Goal: Information Seeking & Learning: Check status

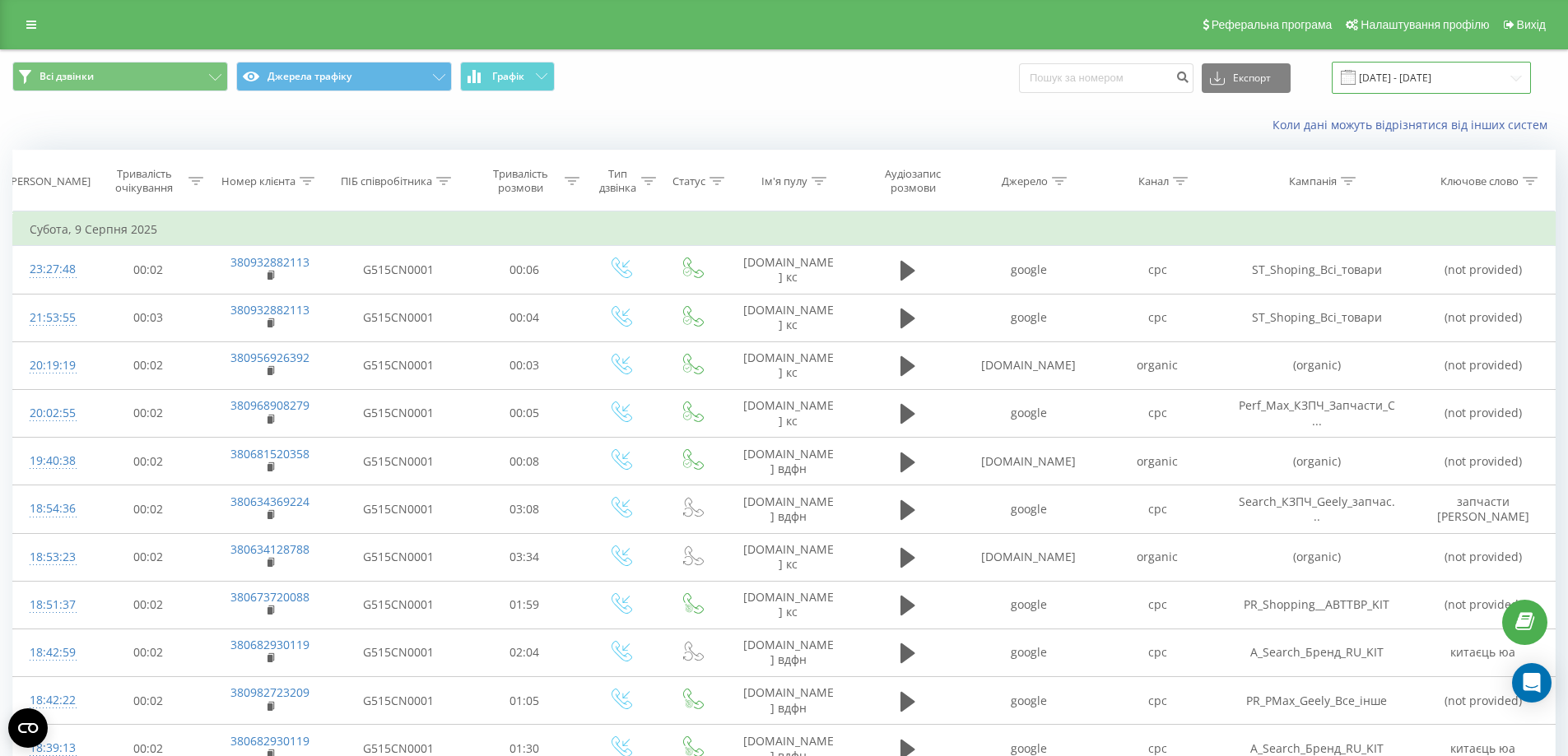
click at [1466, 80] on input "[DATE] - [DATE]" at bounding box center [1431, 78] width 199 height 32
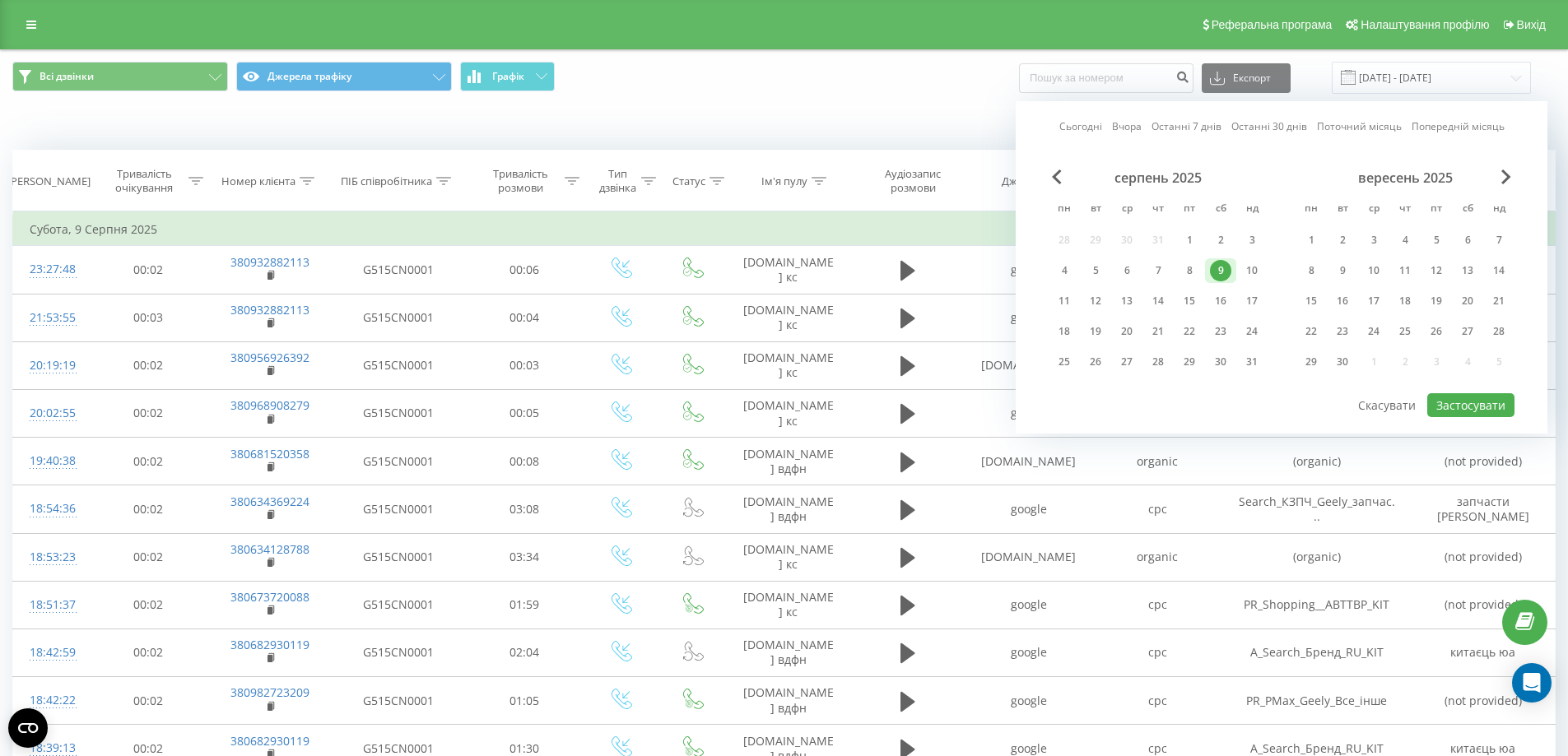
click at [1094, 131] on link "Сьогодні" at bounding box center [1081, 126] width 43 height 15
click at [1100, 298] on div "12" at bounding box center [1096, 301] width 21 height 21
click at [1160, 330] on div "21" at bounding box center [1159, 332] width 21 height 21
click at [1488, 410] on button "Застосувати" at bounding box center [1471, 405] width 88 height 24
type input "12.08.2025 - 21.08.2025"
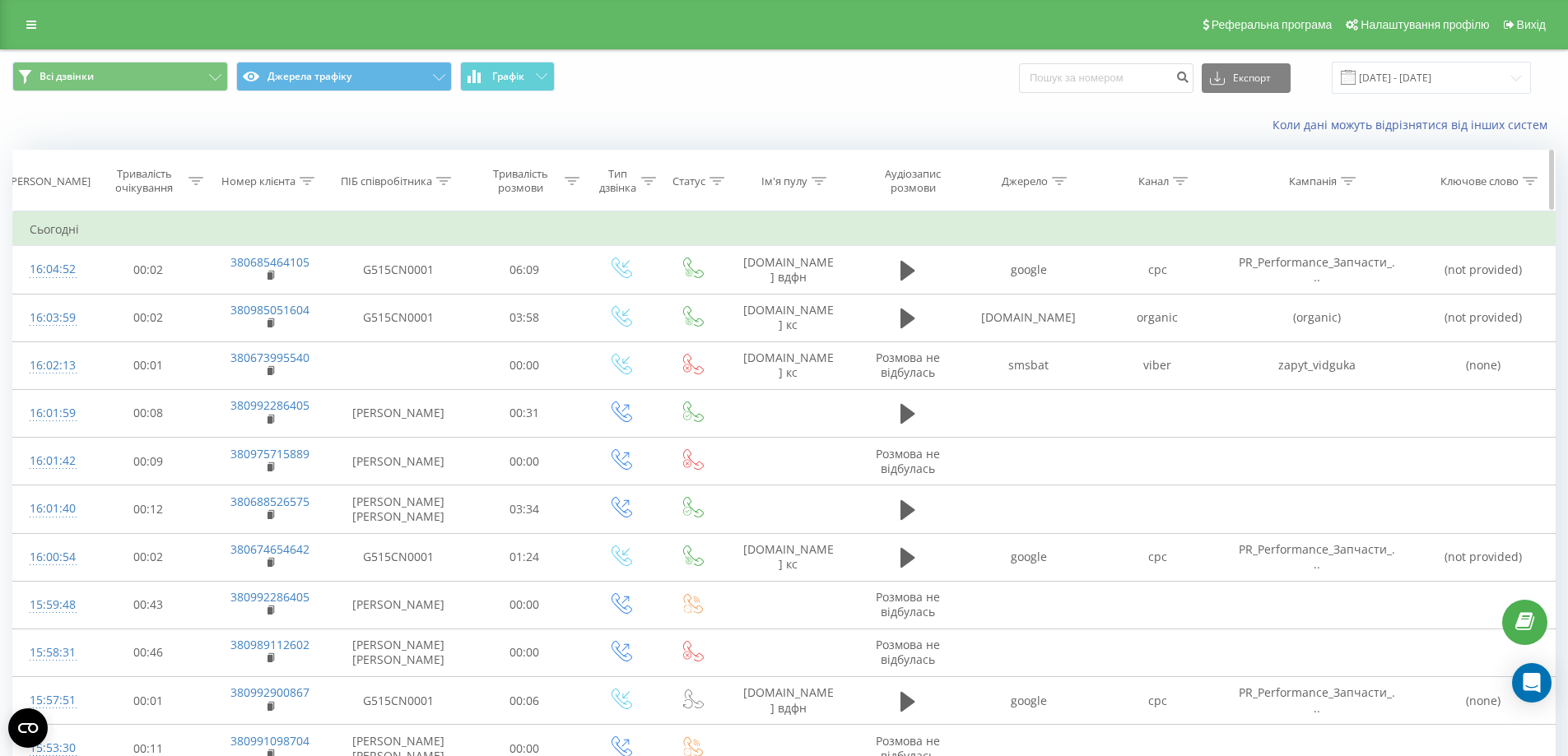
click at [306, 182] on icon at bounding box center [307, 181] width 15 height 8
click at [298, 300] on input "text" at bounding box center [270, 299] width 145 height 29
paste input "+380939216323"
click button "OK" at bounding box center [305, 332] width 70 height 21
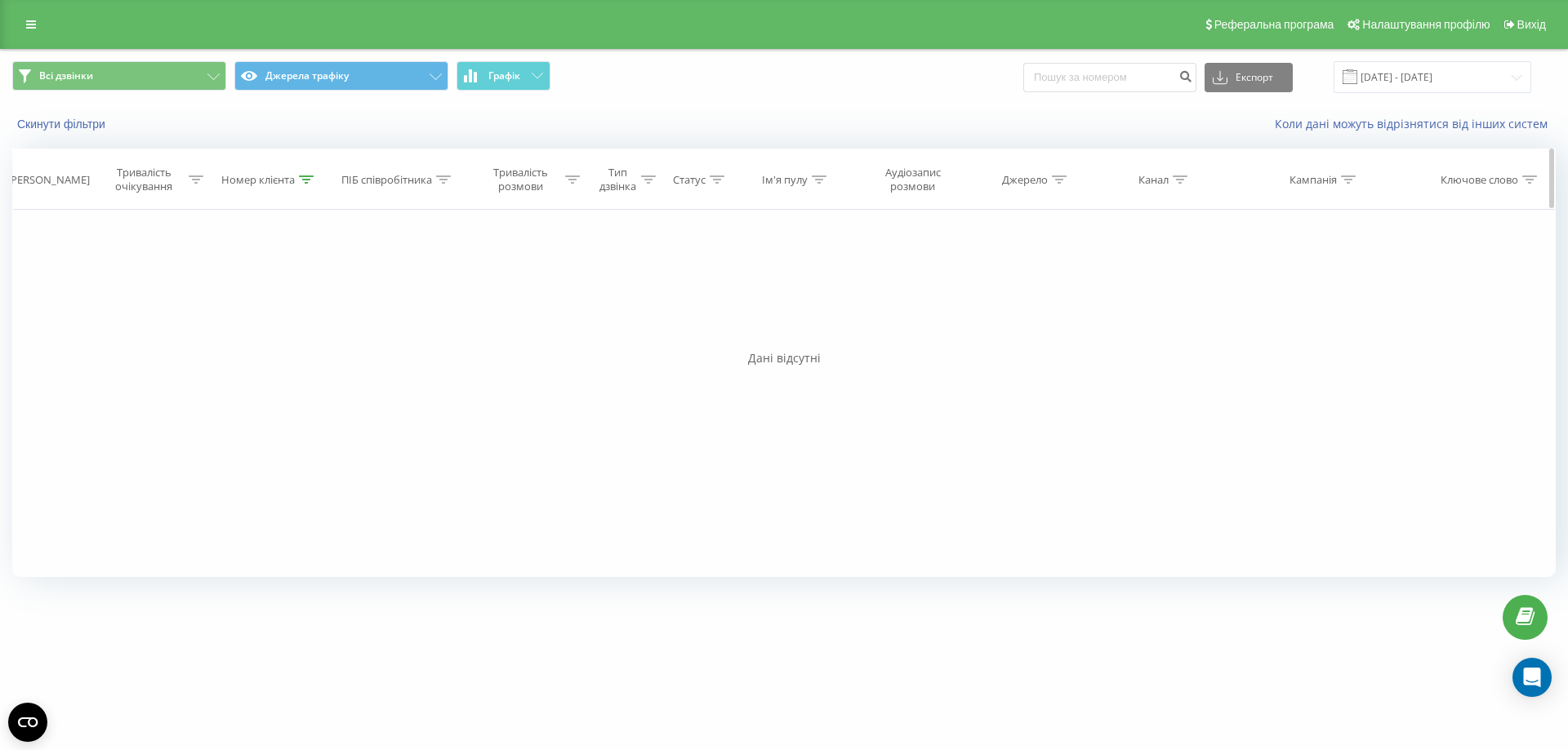
click at [309, 176] on icon at bounding box center [306, 179] width 15 height 8
click at [210, 296] on input "+380939216323" at bounding box center [270, 297] width 144 height 28
click button "OK" at bounding box center [304, 329] width 69 height 20
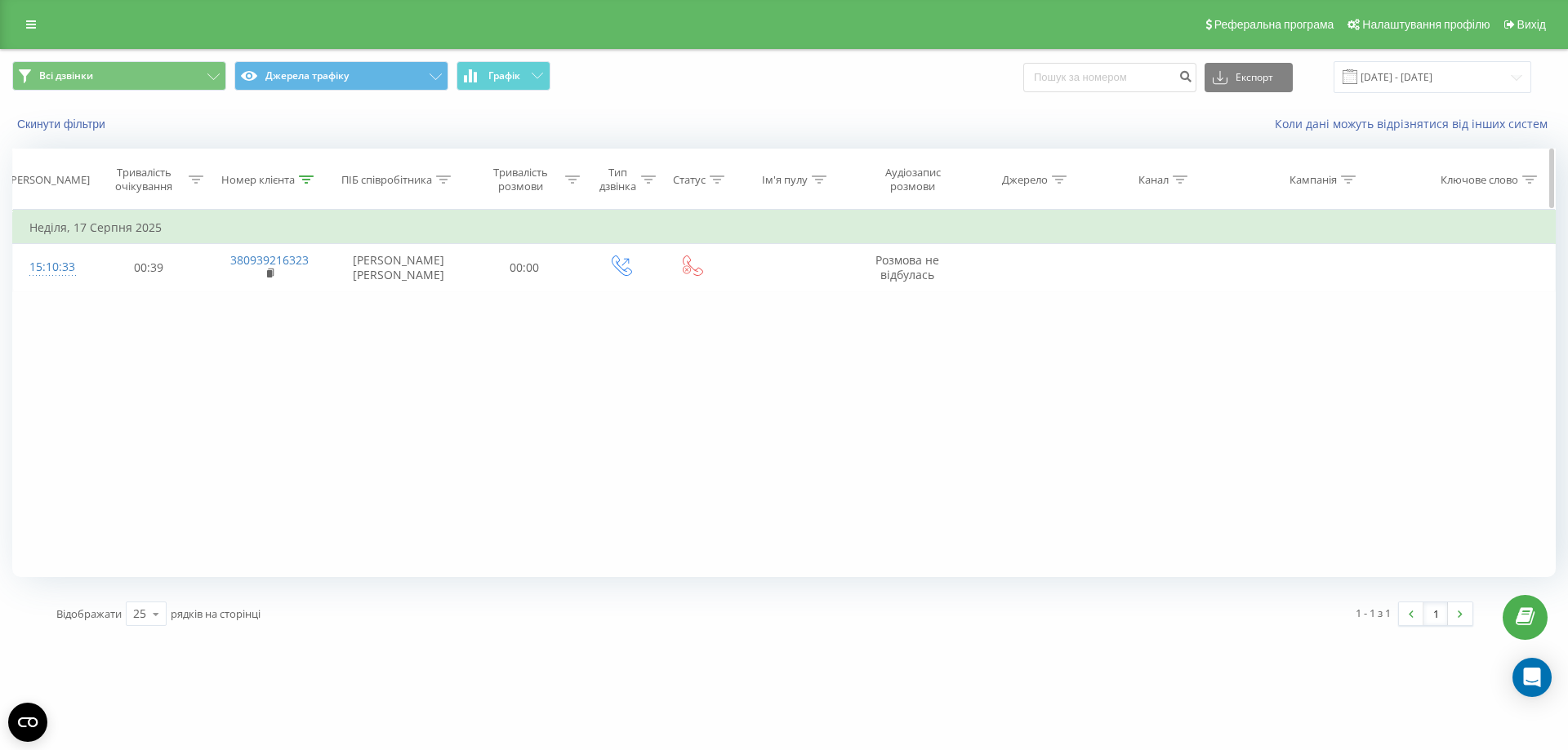
click at [309, 180] on icon at bounding box center [306, 179] width 15 height 8
click at [208, 298] on input "380939216323" at bounding box center [270, 297] width 144 height 28
click button "OK" at bounding box center [304, 329] width 69 height 20
click at [305, 186] on div at bounding box center [306, 180] width 15 height 14
click at [209, 298] on input "80939216323" at bounding box center [270, 297] width 144 height 28
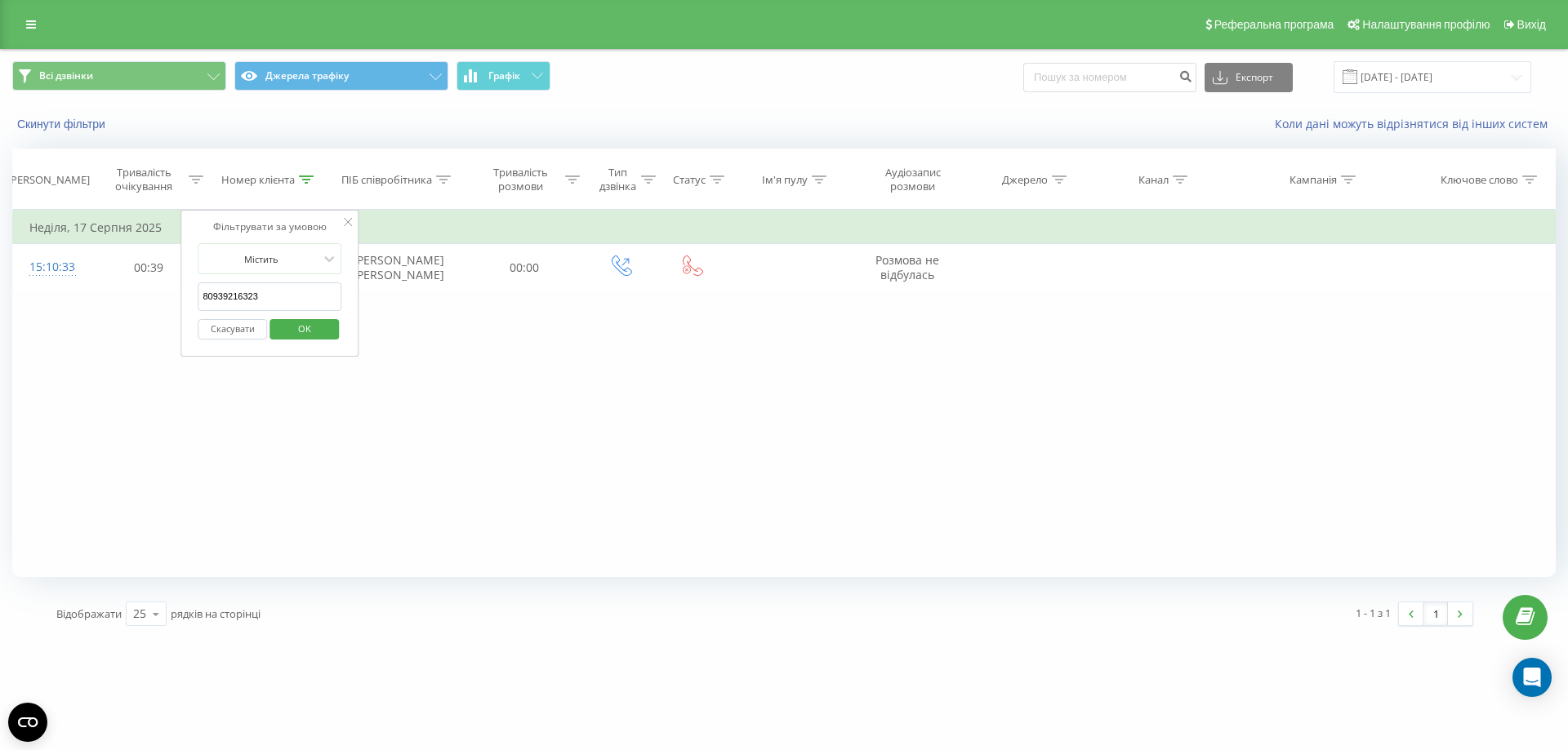
type input "0939216323"
click button "OK" at bounding box center [304, 329] width 69 height 20
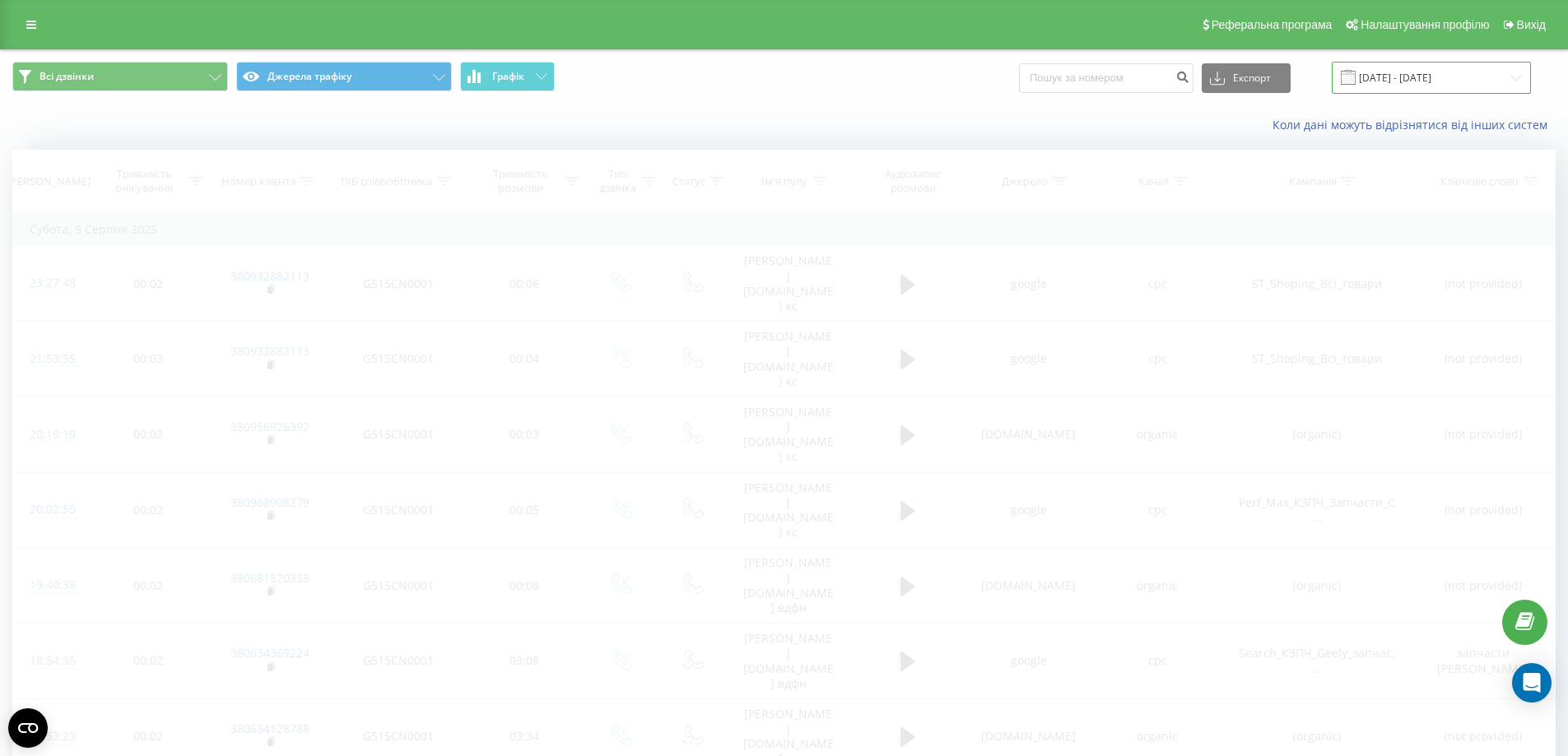
click at [1438, 75] on input "[DATE] - [DATE]" at bounding box center [1431, 78] width 199 height 32
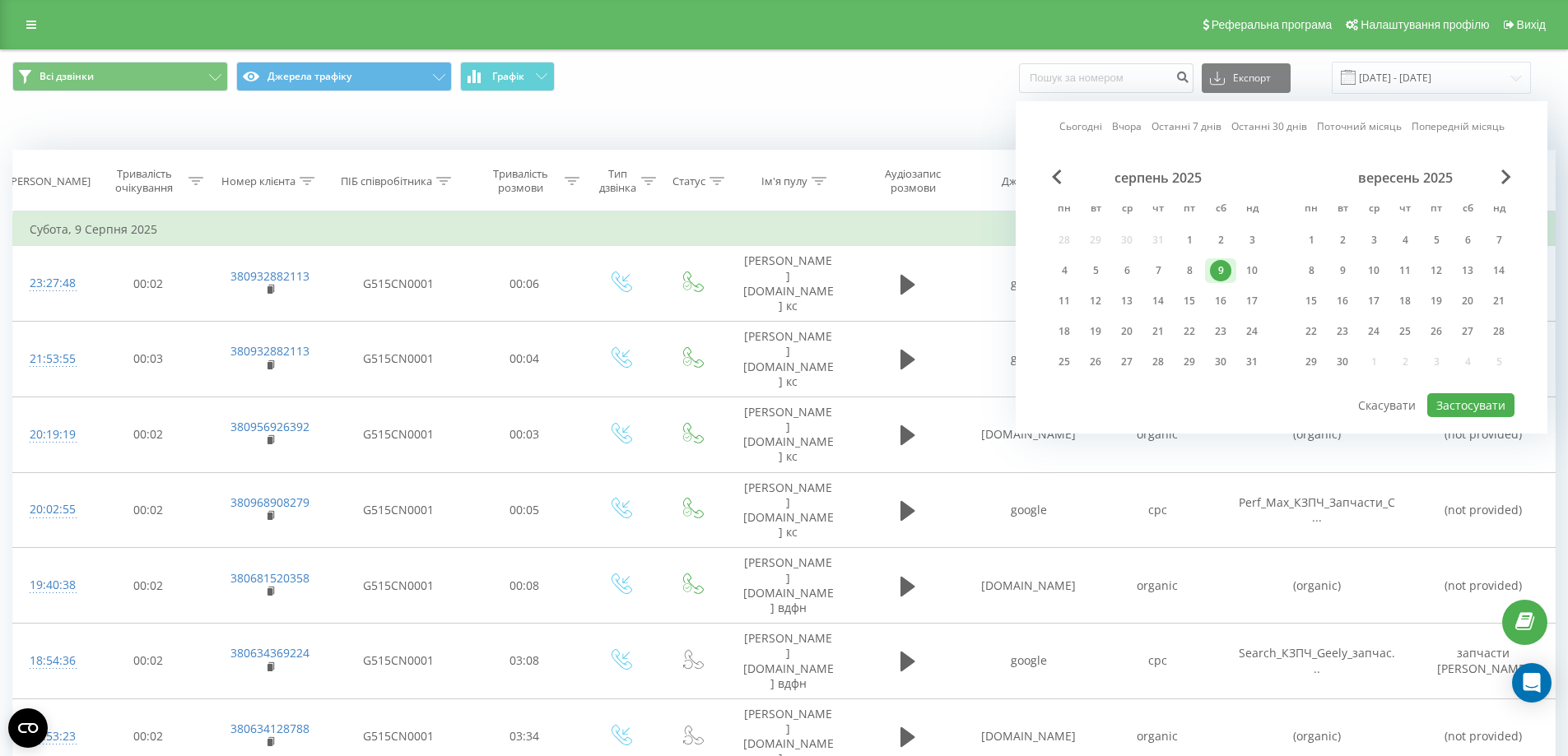
click at [1092, 131] on link "Сьогодні" at bounding box center [1081, 126] width 43 height 15
click at [1478, 405] on button "Застосувати" at bounding box center [1471, 405] width 88 height 24
type input "[DATE] - [DATE]"
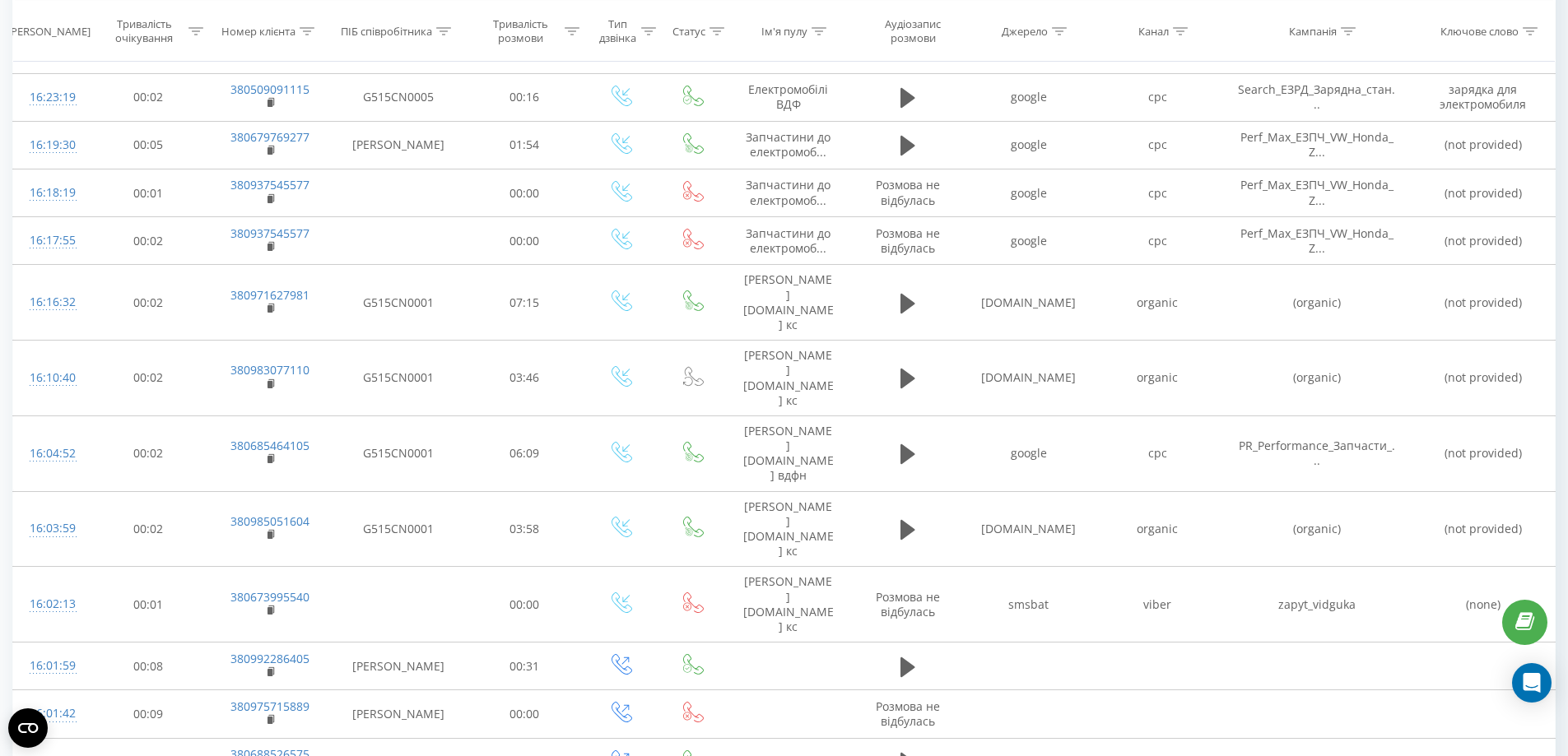
scroll to position [21, 0]
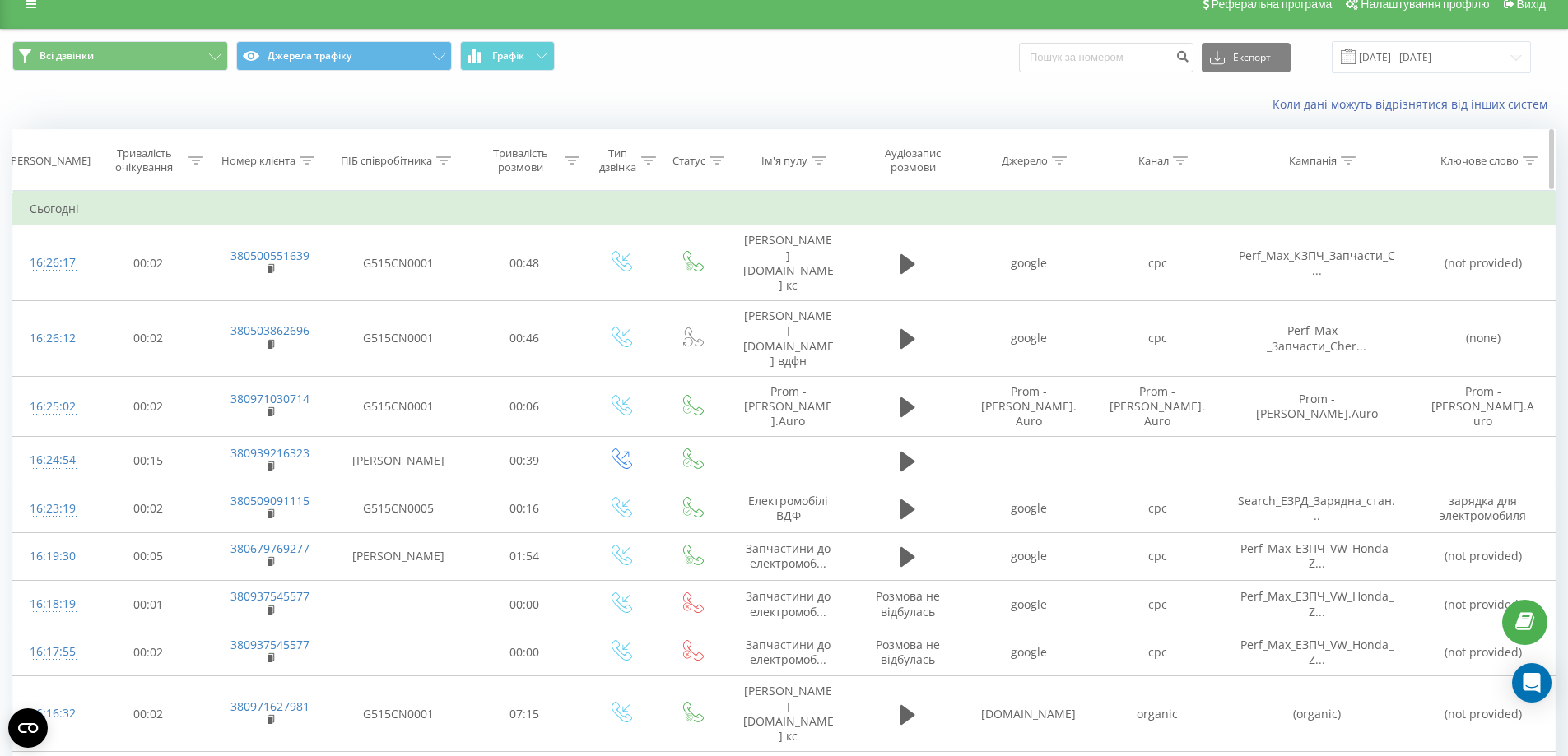
click at [441, 160] on icon at bounding box center [443, 160] width 15 height 8
click at [402, 280] on input "text" at bounding box center [399, 279] width 145 height 29
type input "[PERSON_NAME]"
click at [436, 309] on span "OK" at bounding box center [434, 310] width 46 height 26
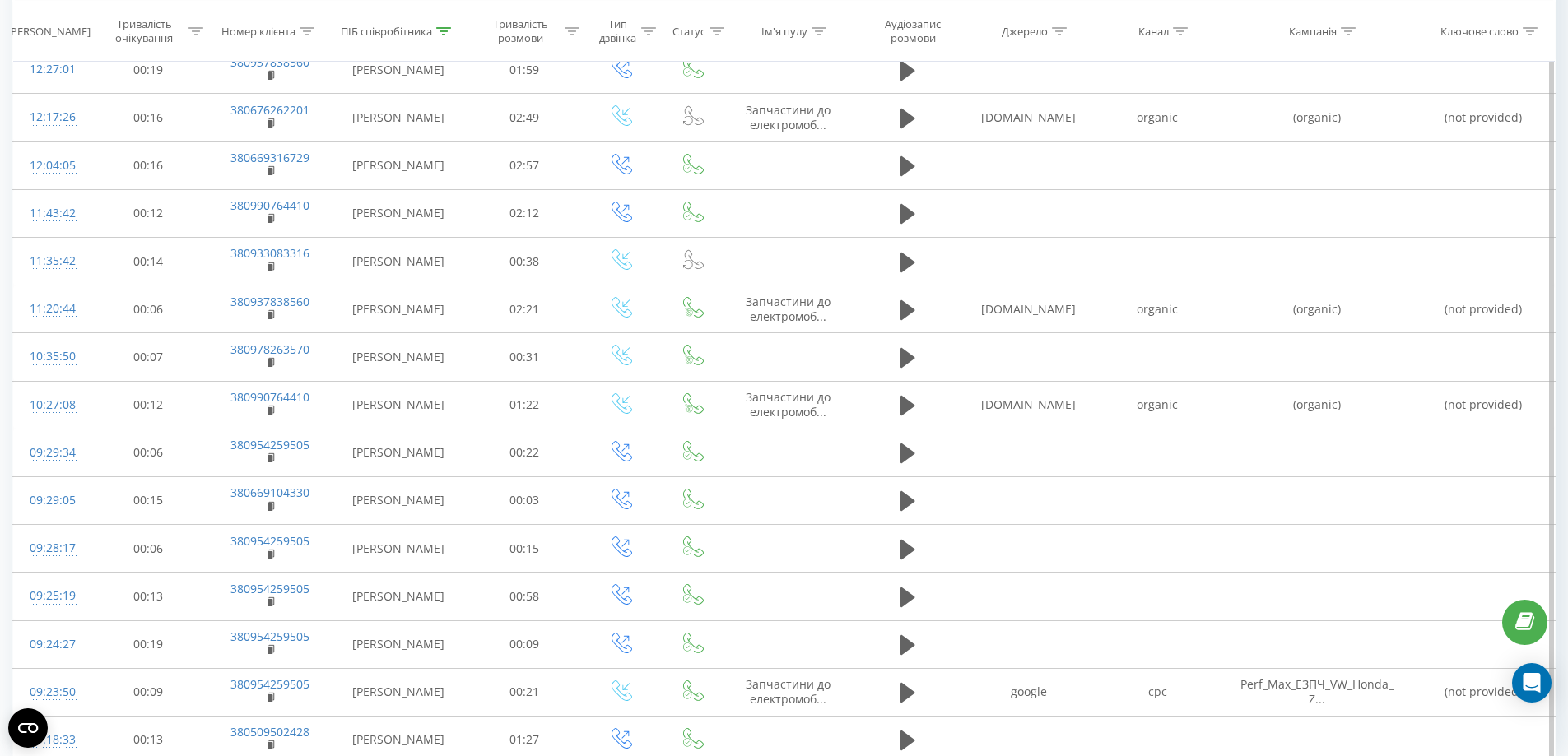
scroll to position [749, 0]
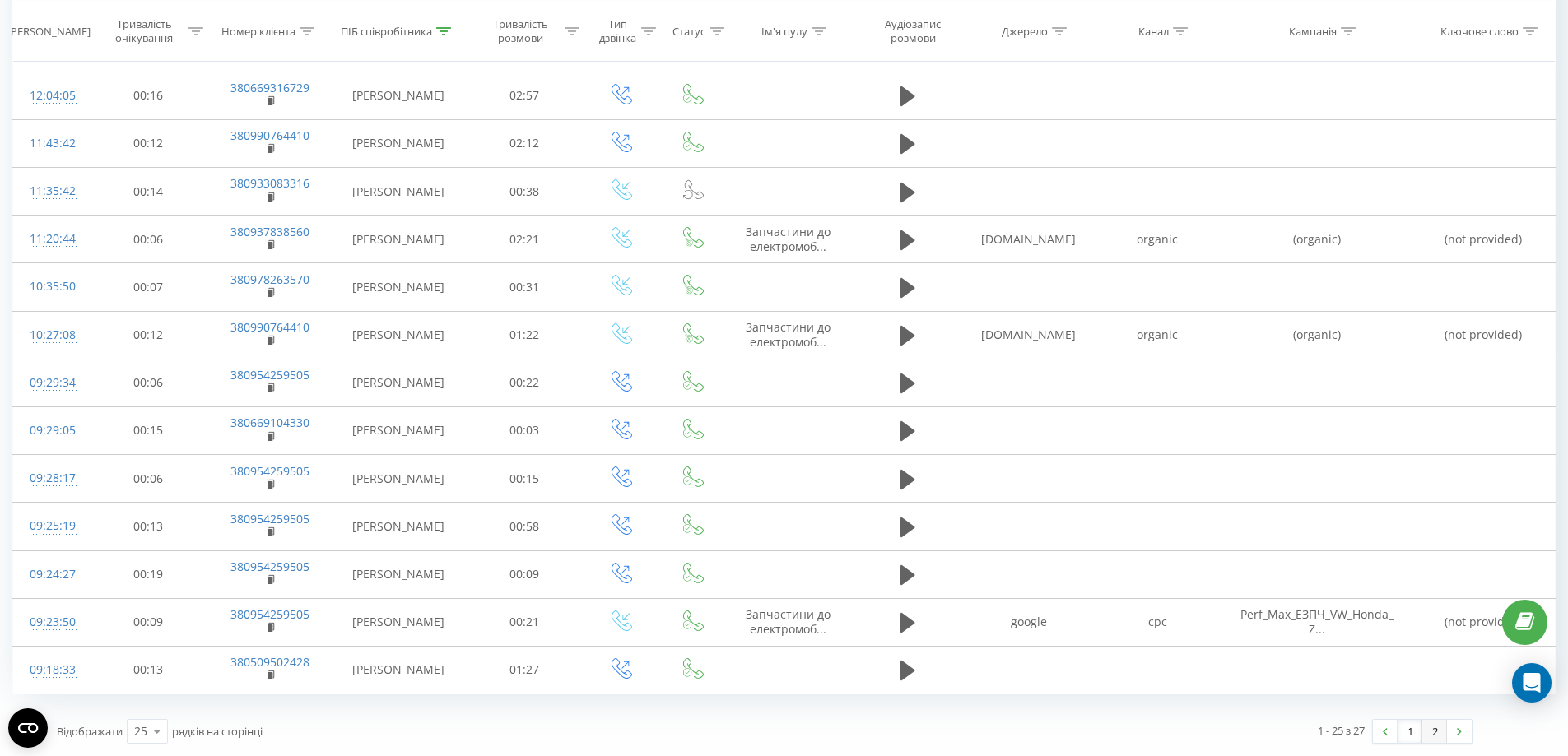
click at [1427, 734] on link "2" at bounding box center [1435, 732] width 25 height 23
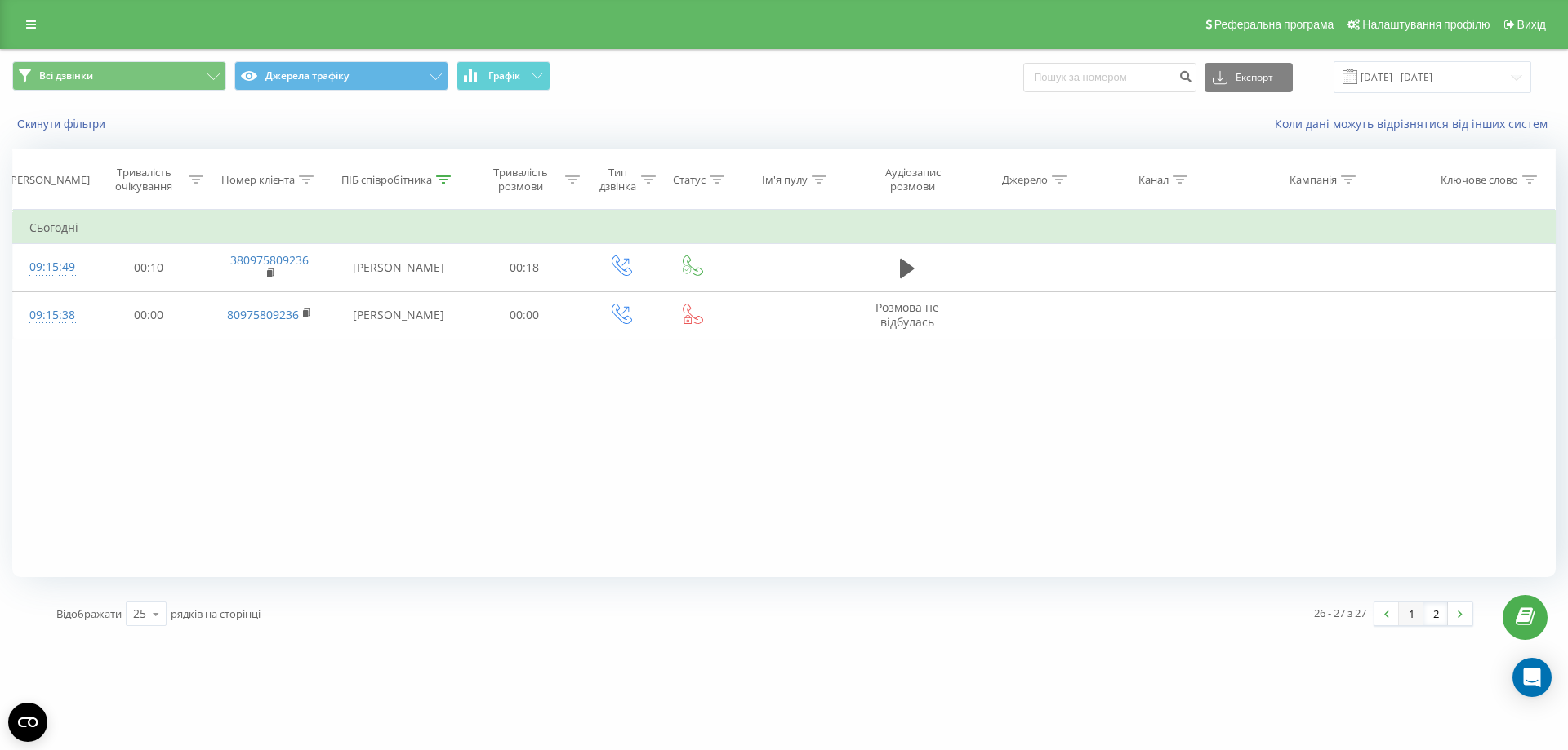
click at [1410, 614] on link "1" at bounding box center [1412, 614] width 25 height 23
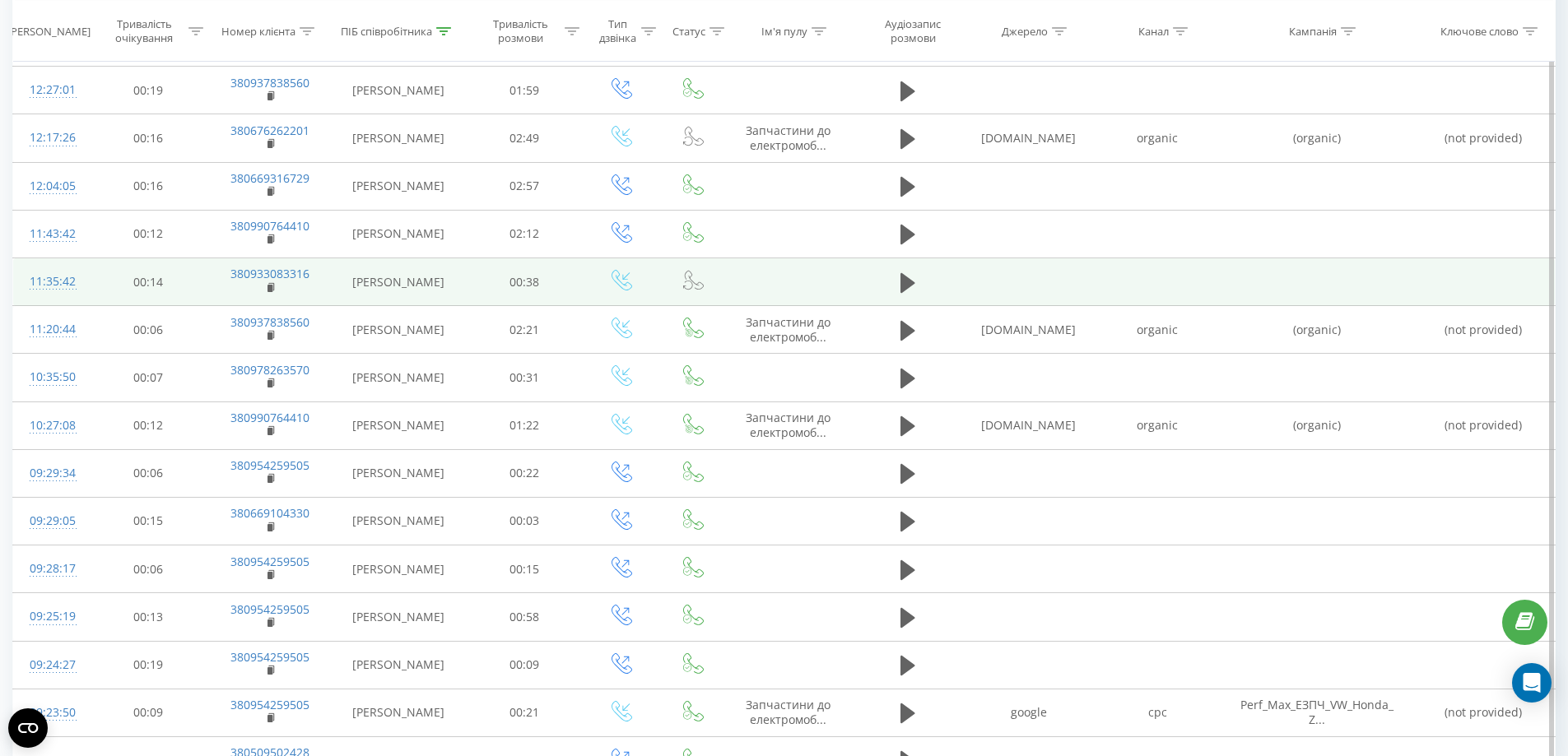
scroll to position [749, 0]
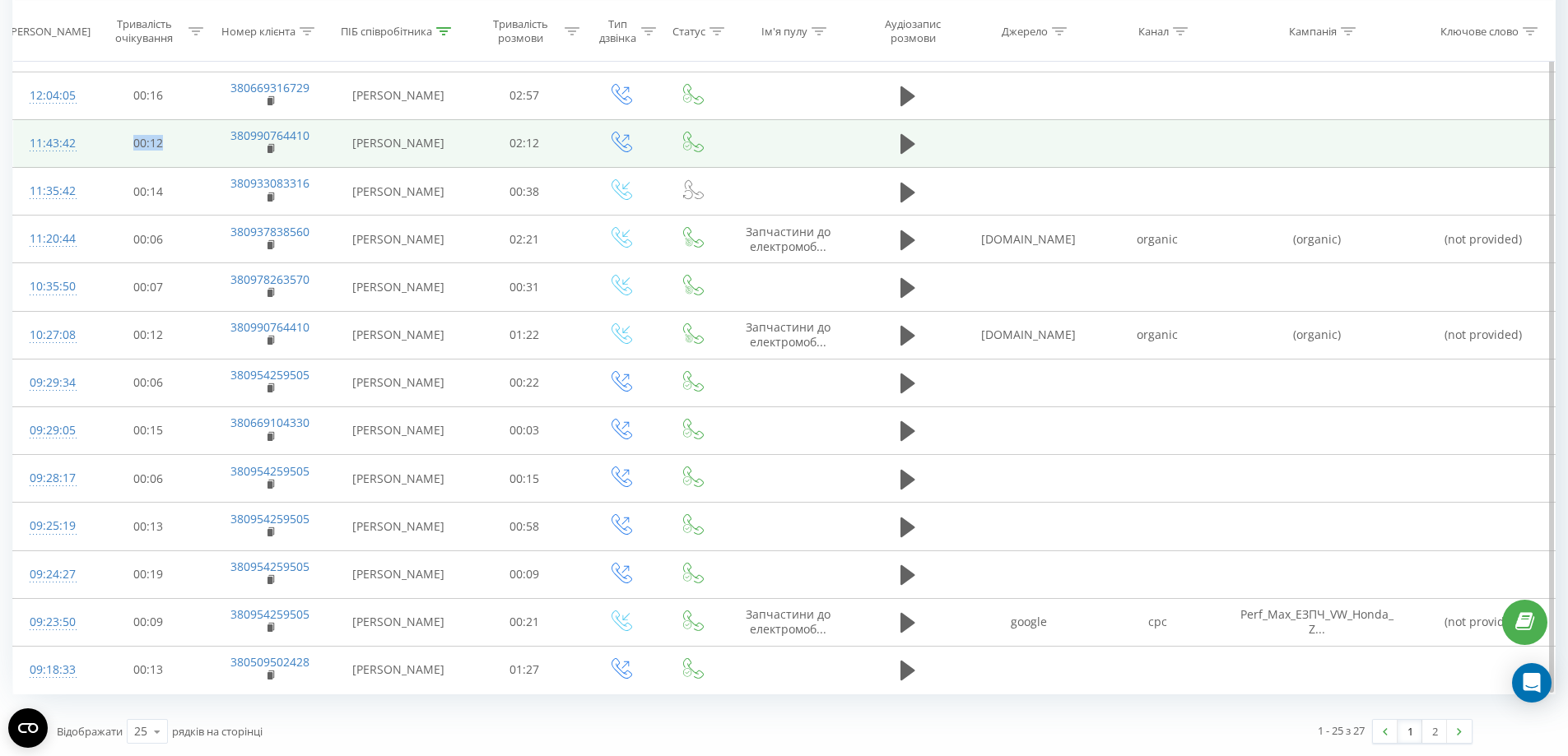
drag, startPoint x: 154, startPoint y: 140, endPoint x: 172, endPoint y: 140, distance: 18.0
click at [172, 140] on td "00:12" at bounding box center [148, 143] width 120 height 47
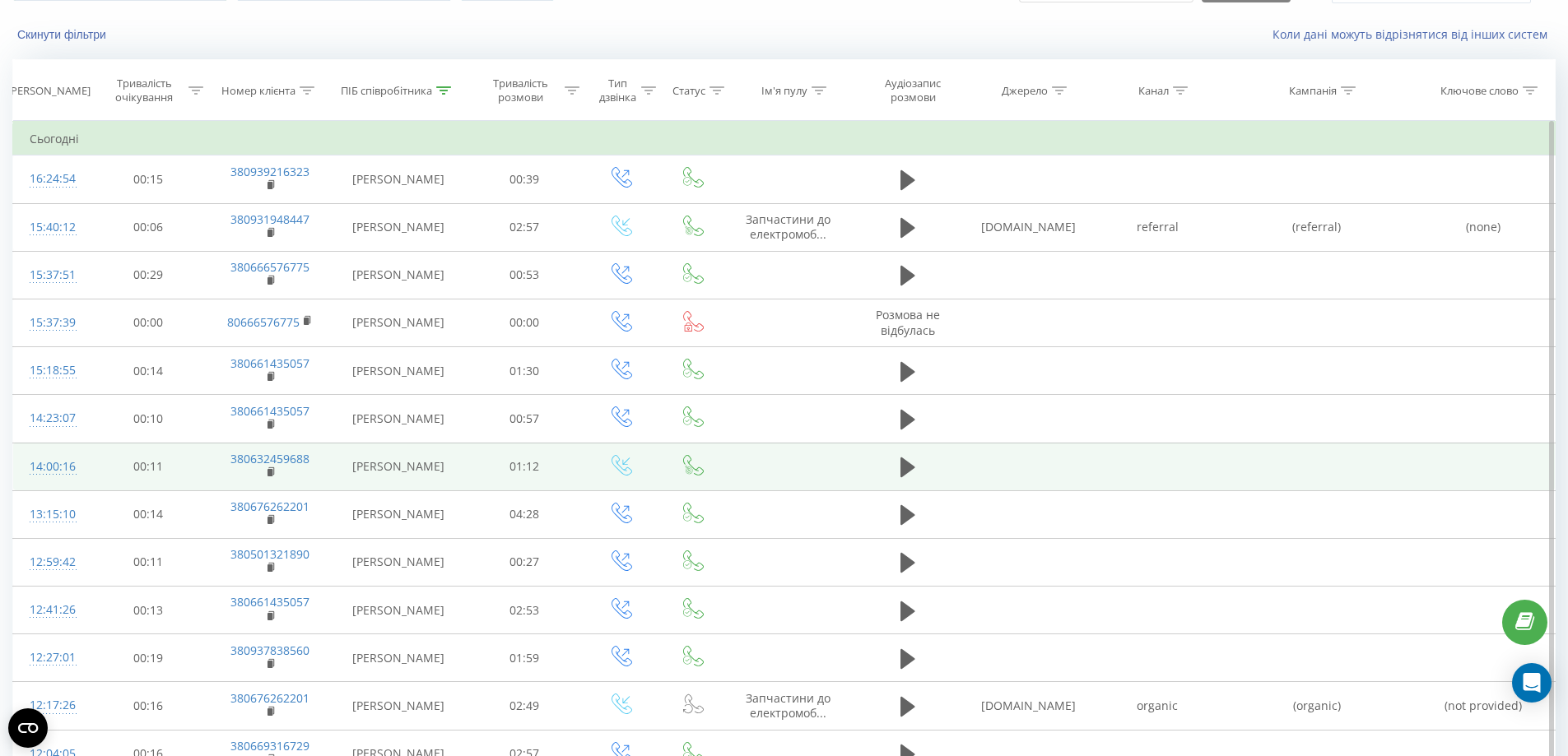
scroll to position [0, 0]
